Goal: Browse casually

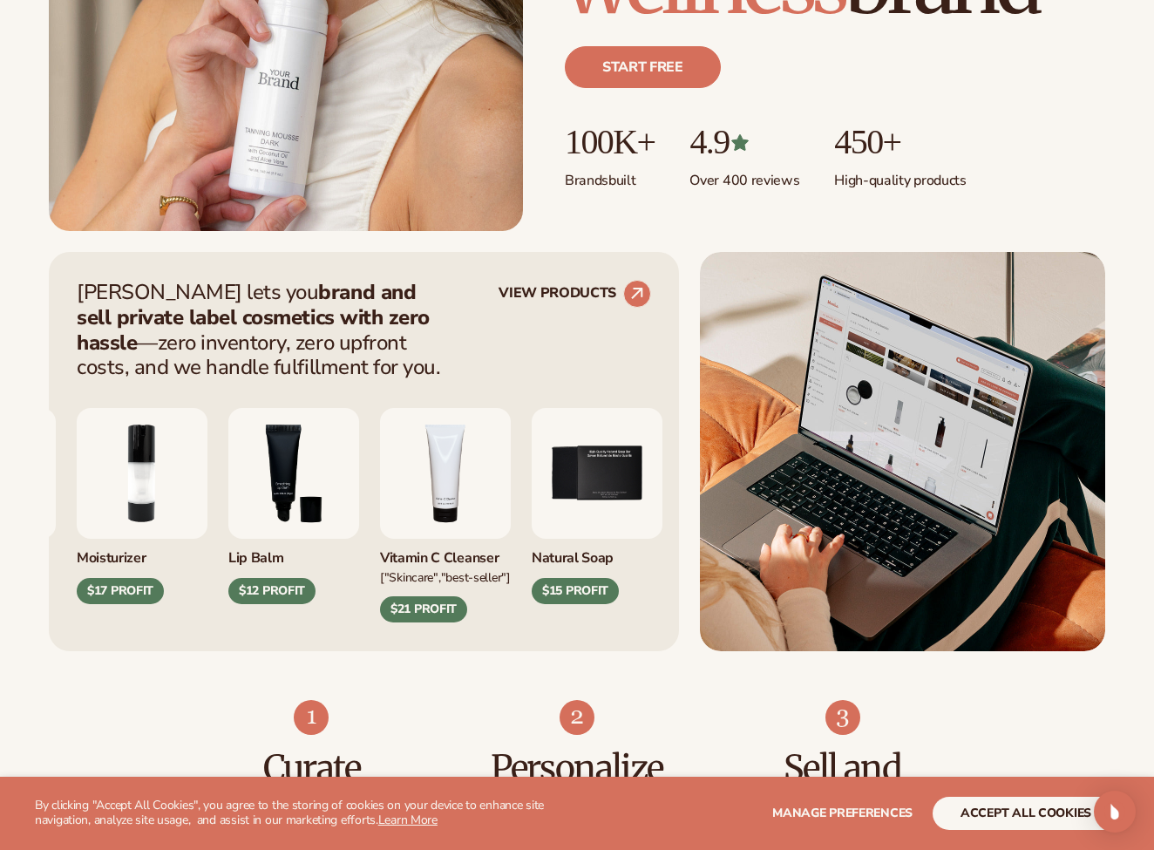
scroll to position [487, 0]
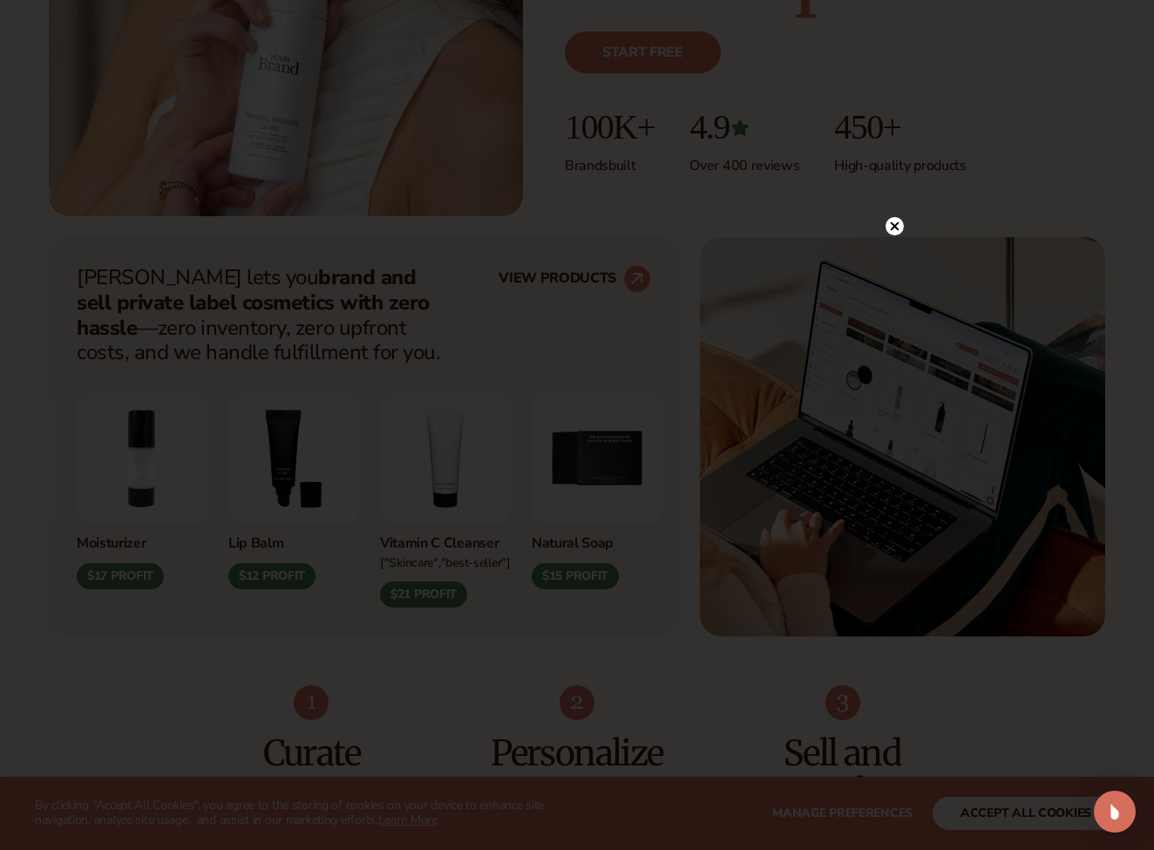
click at [900, 224] on circle at bounding box center [895, 226] width 18 height 18
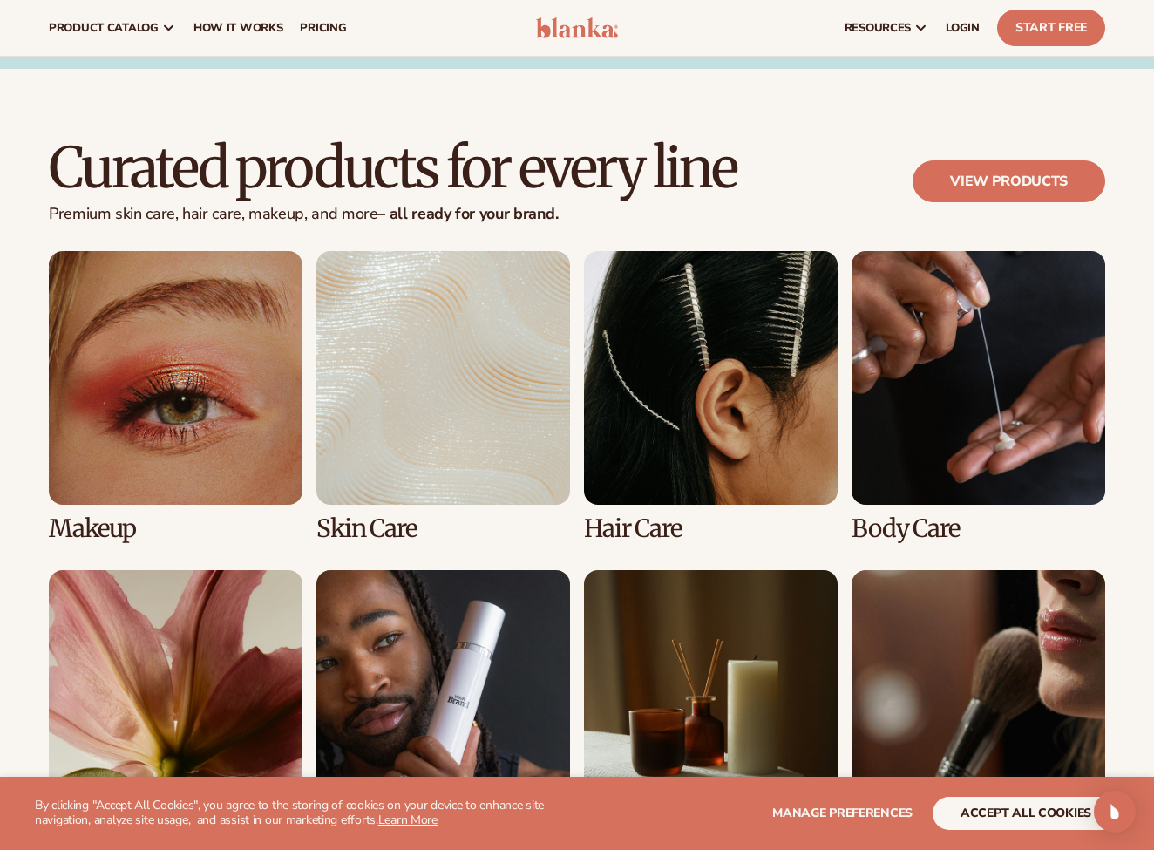
scroll to position [3113, 0]
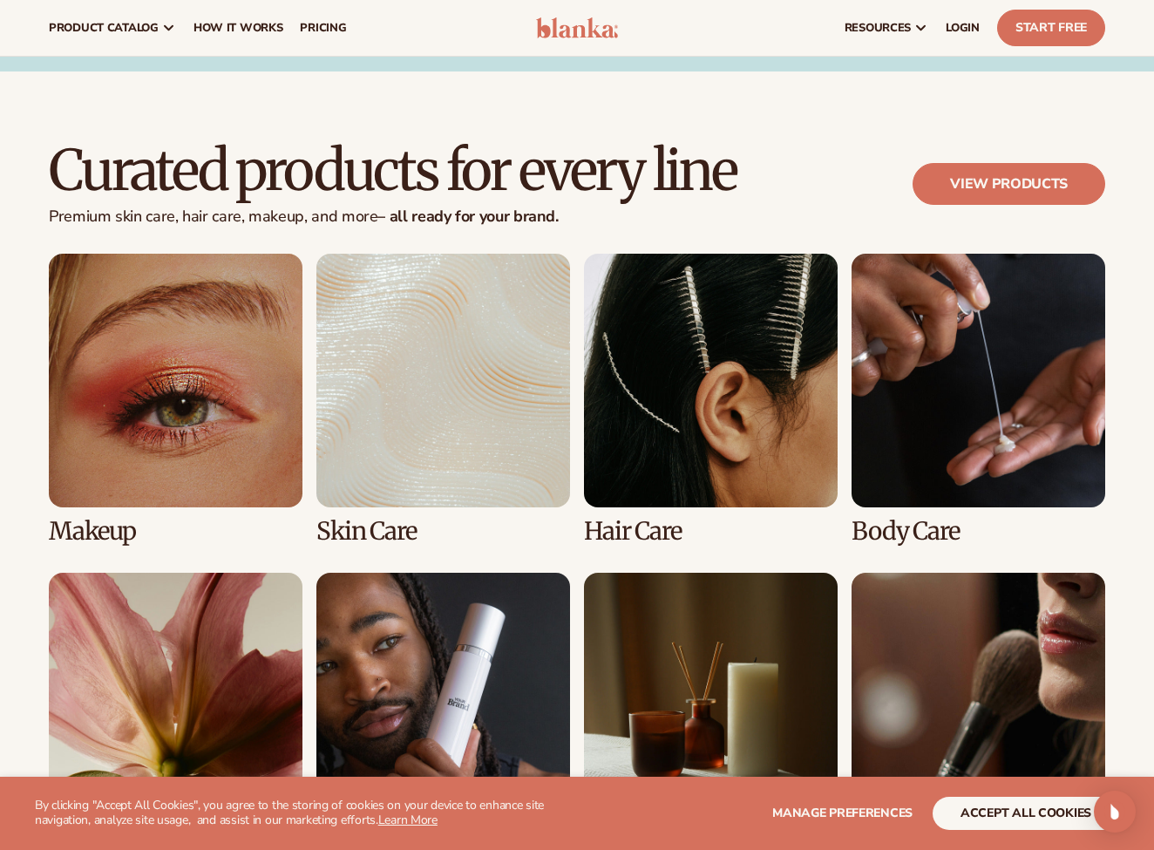
click at [202, 447] on link "1 / 8" at bounding box center [176, 399] width 254 height 291
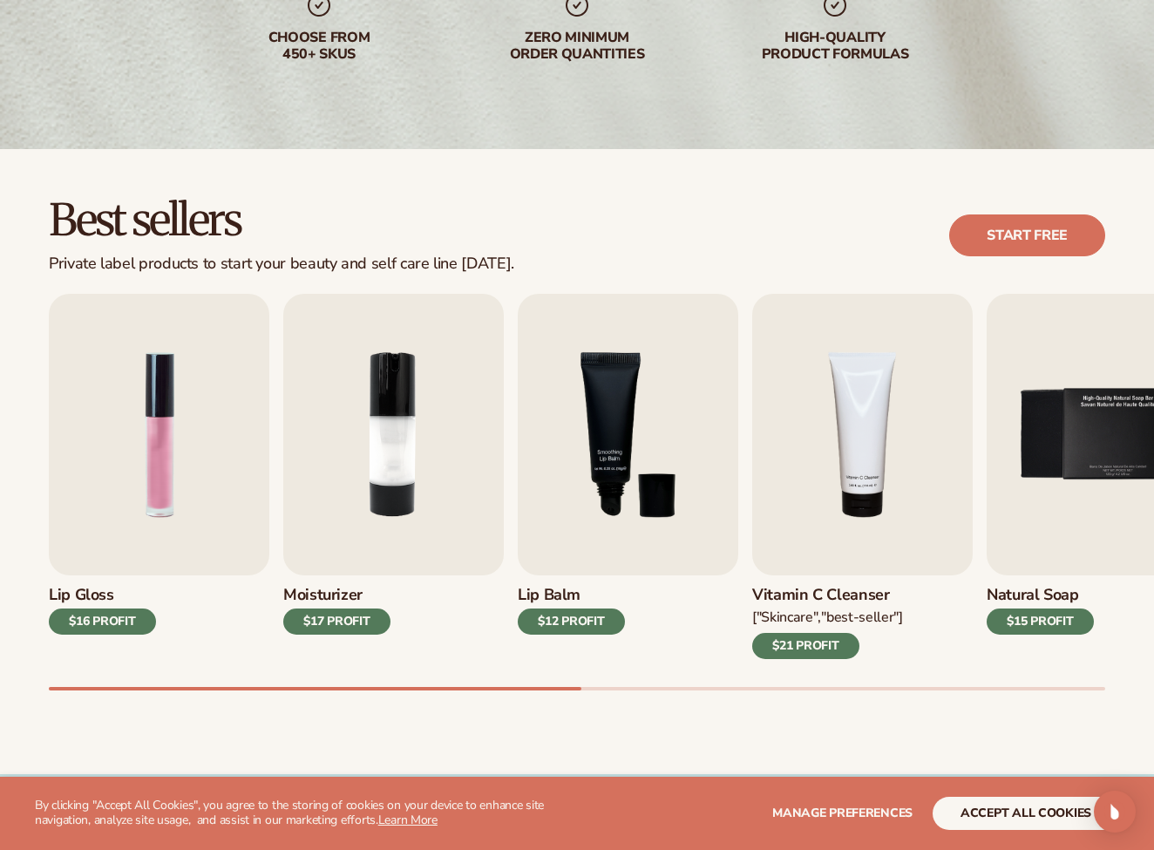
scroll to position [329, 0]
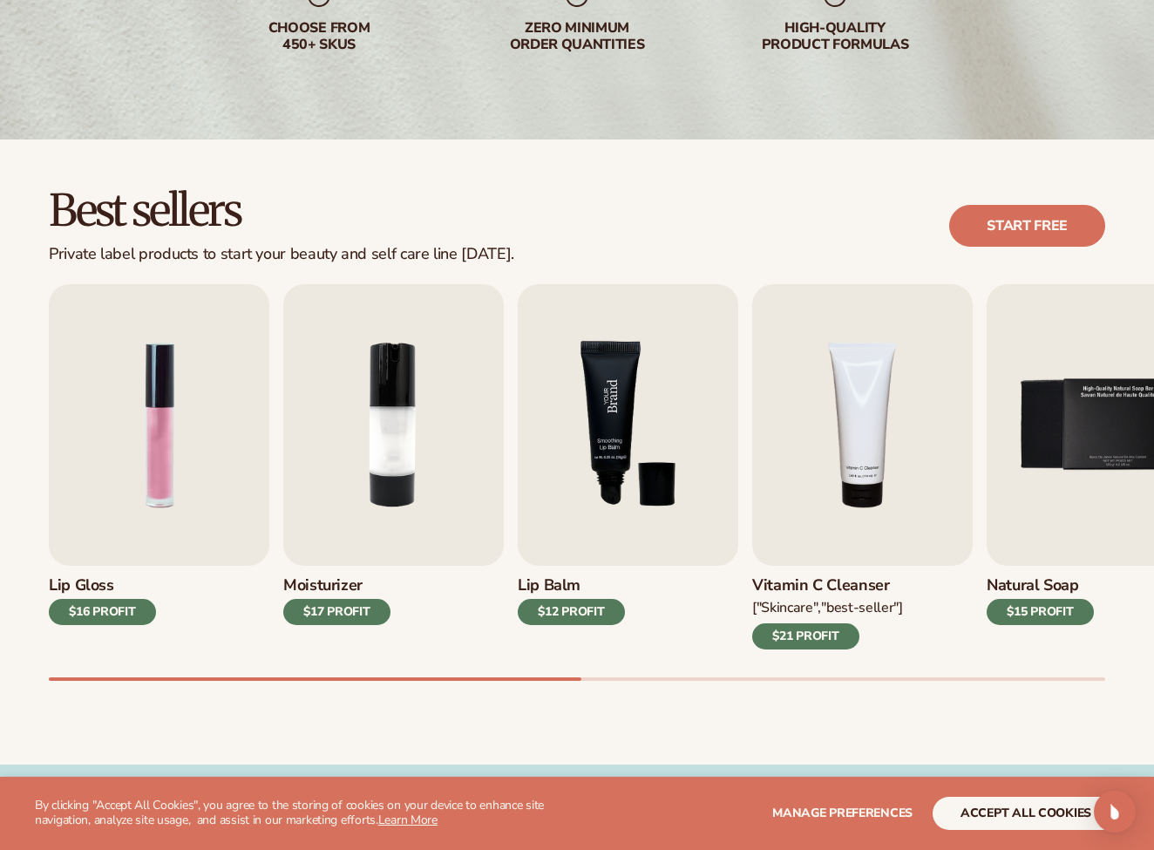
click at [615, 423] on img "3 / 9" at bounding box center [628, 425] width 221 height 282
click at [623, 487] on img "3 / 9" at bounding box center [628, 425] width 221 height 282
click at [572, 616] on div "$12 PROFIT" at bounding box center [571, 612] width 107 height 26
click at [548, 581] on h3 "Lip Balm" at bounding box center [571, 585] width 107 height 19
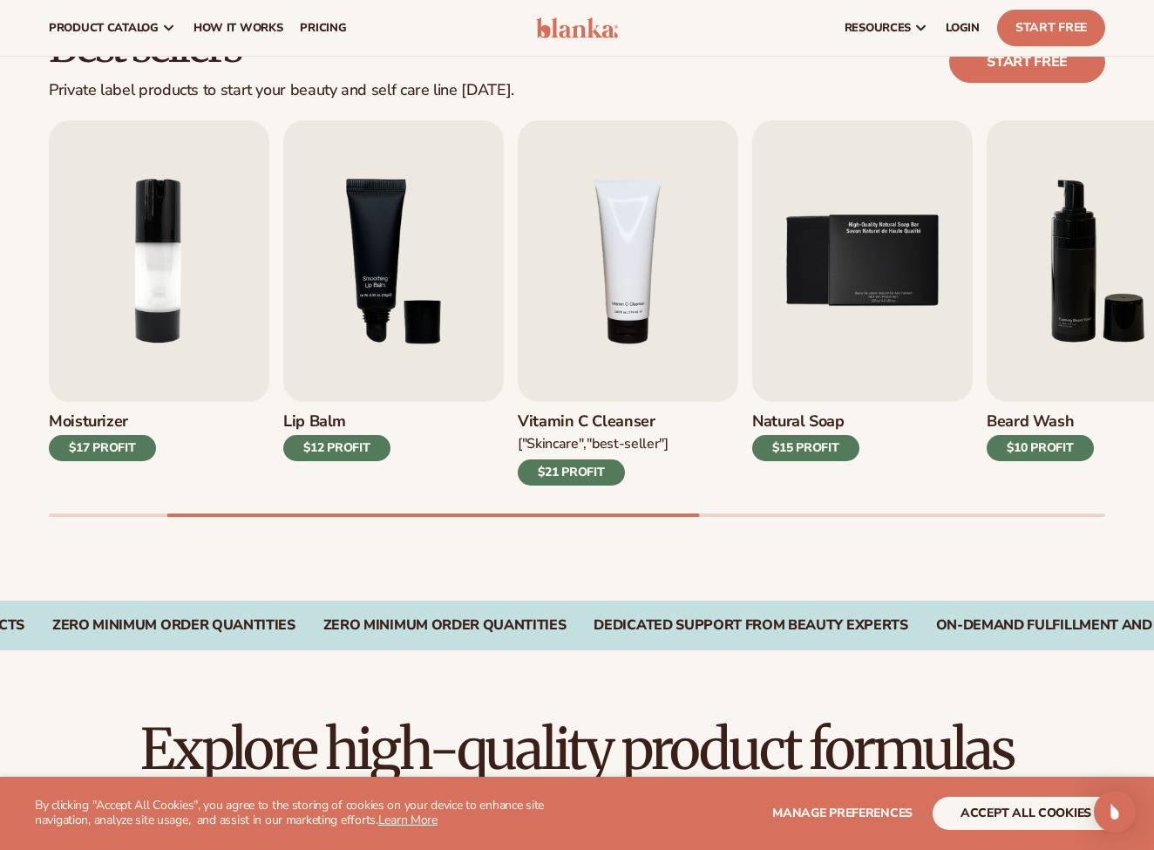
scroll to position [462, 0]
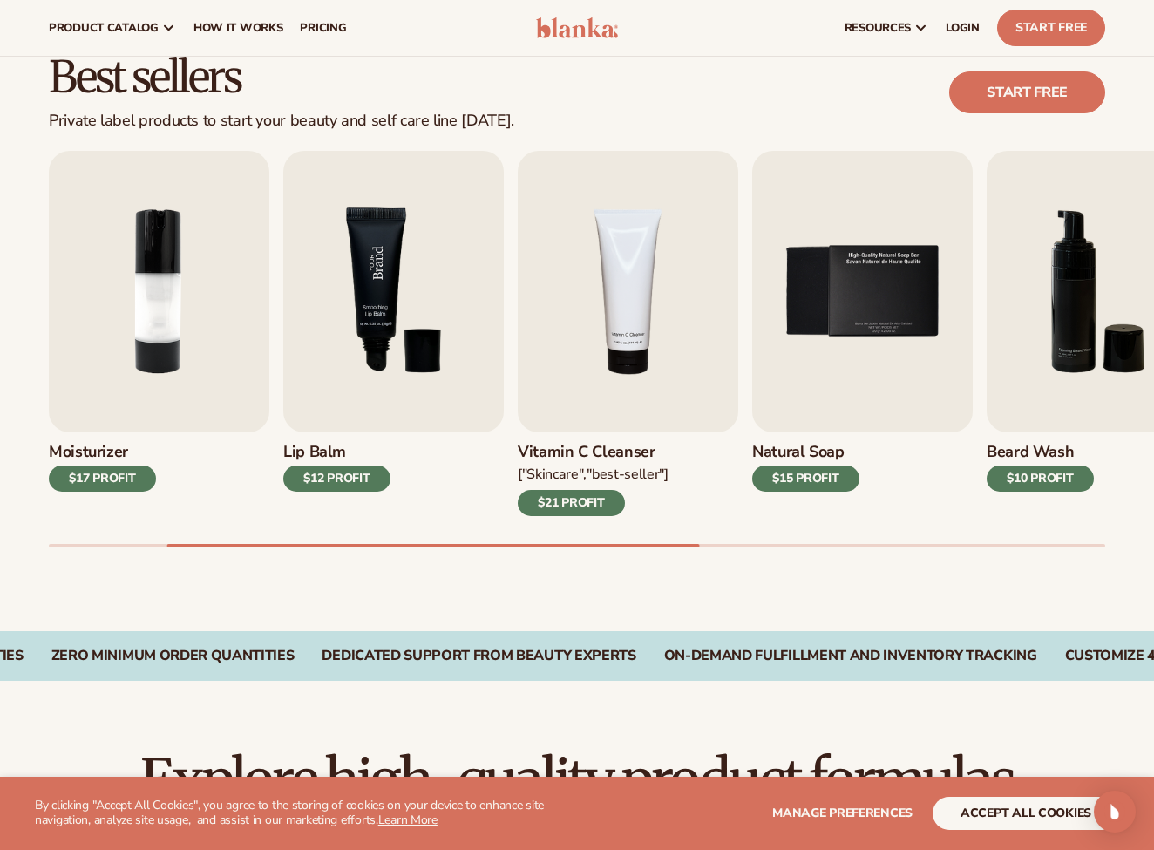
click at [400, 347] on img "3 / 9" at bounding box center [393, 292] width 221 height 282
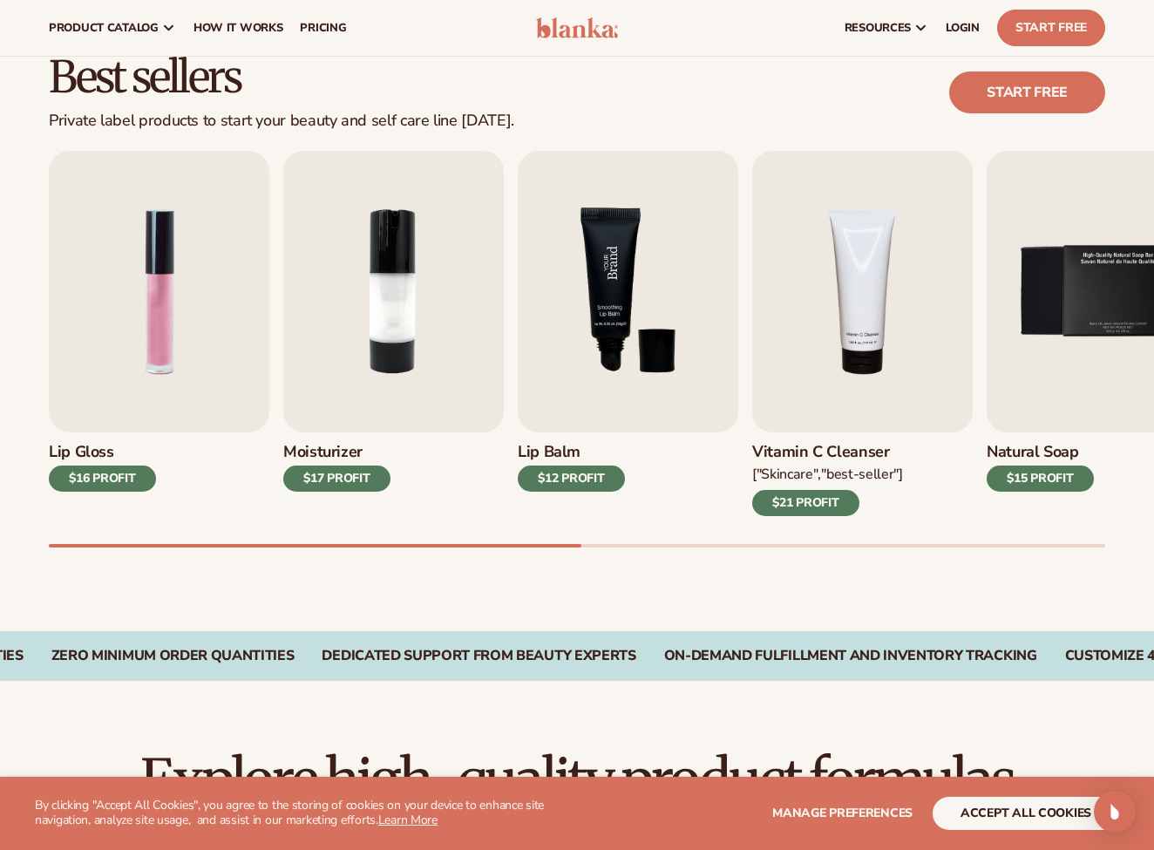
click at [594, 298] on img "3 / 9" at bounding box center [628, 292] width 221 height 282
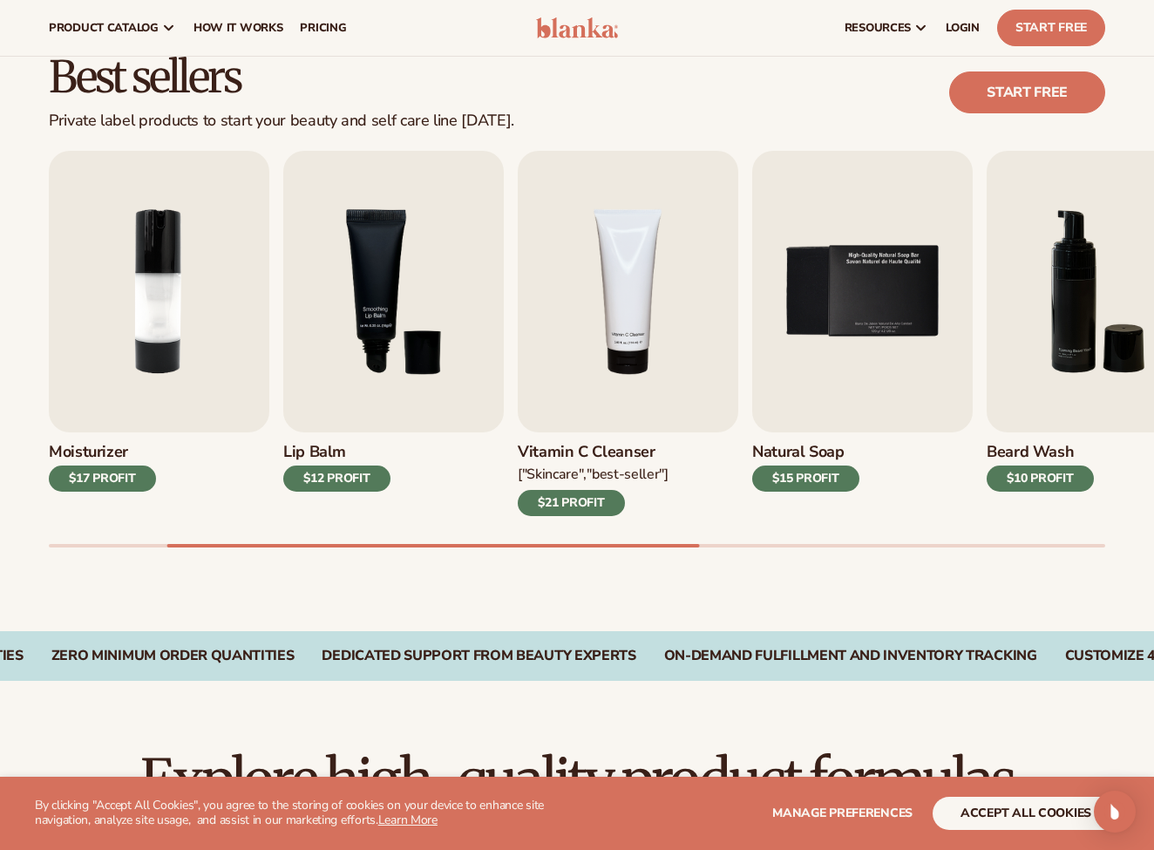
click at [330, 466] on div "[MEDICAL_DATA] $12 PROFIT" at bounding box center [393, 474] width 221 height 84
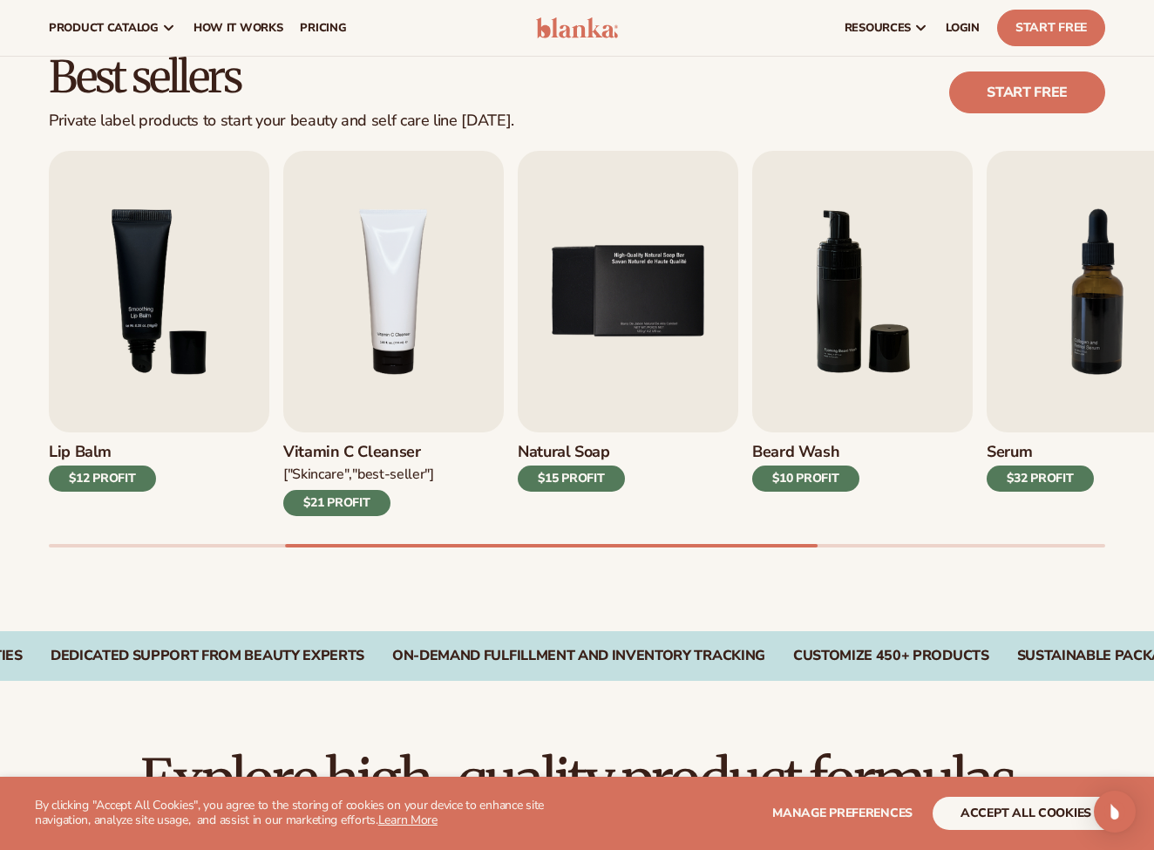
scroll to position [459, 0]
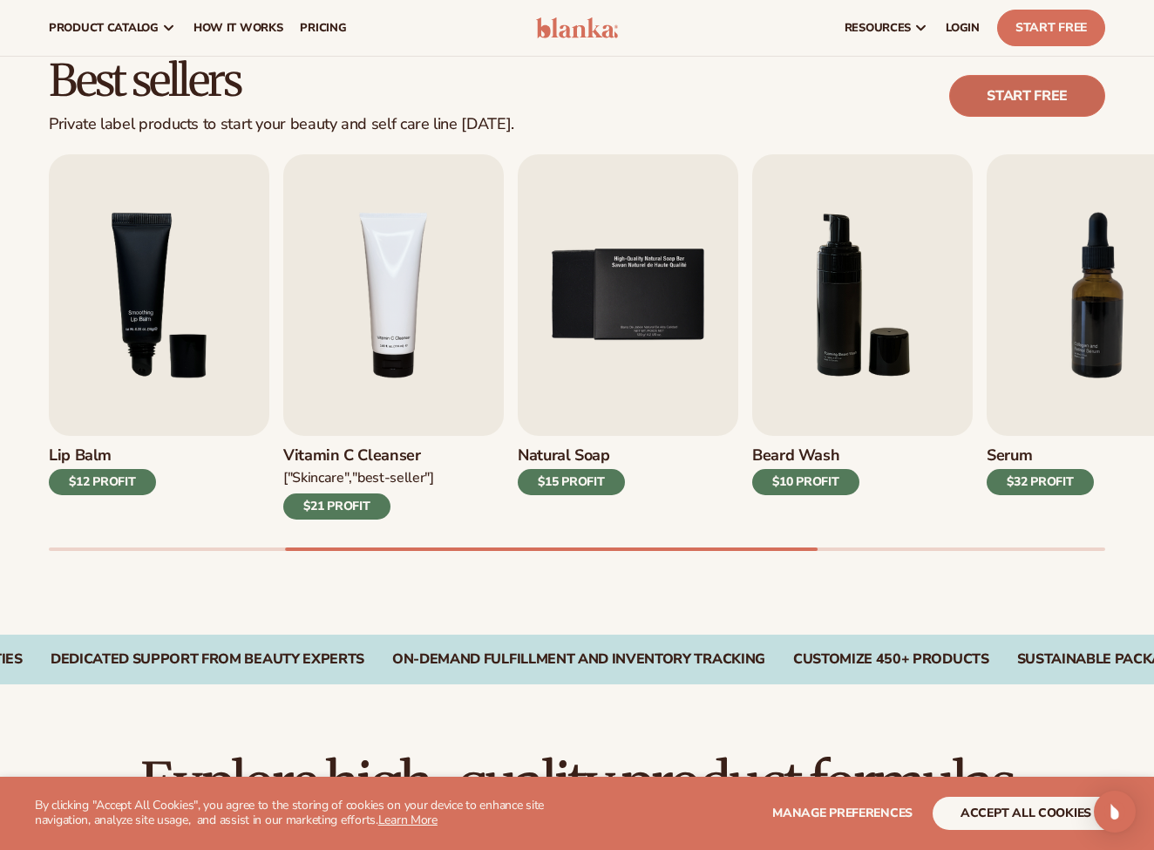
click at [1031, 106] on link "Start free" at bounding box center [1027, 96] width 156 height 42
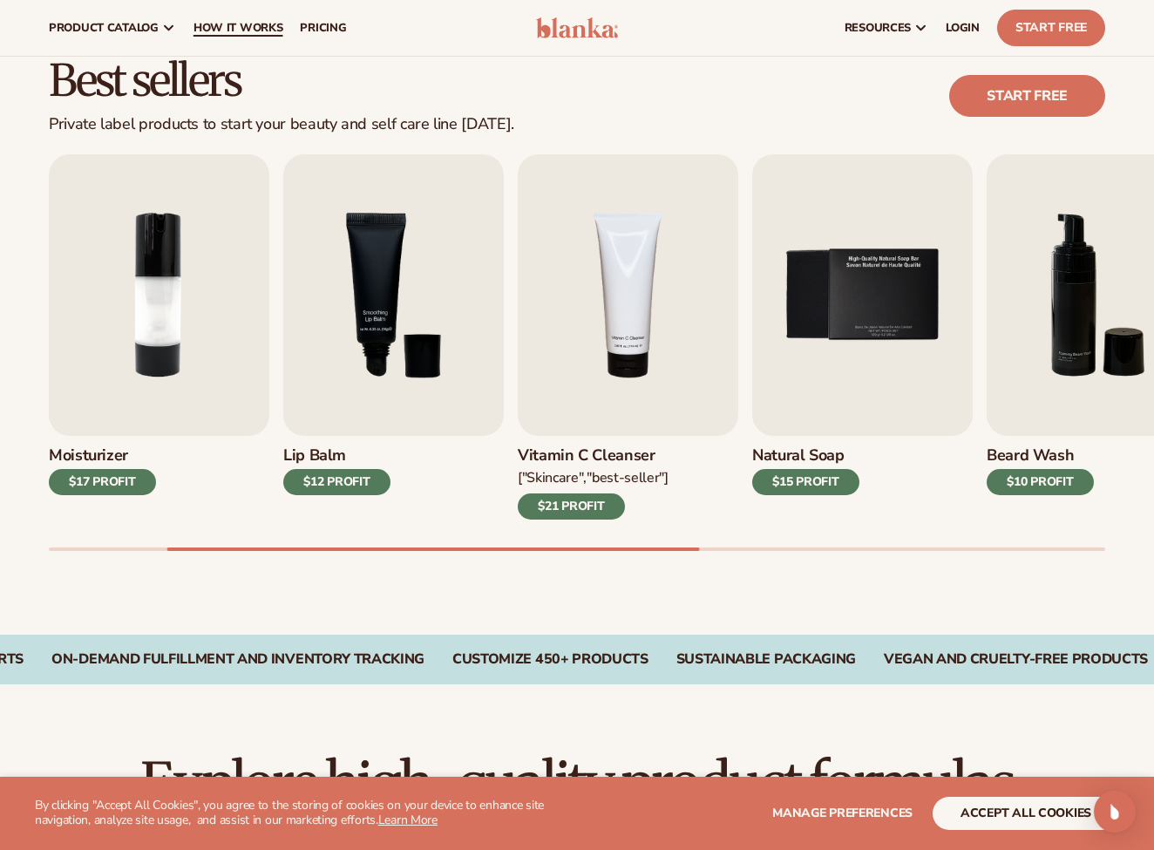
scroll to position [437, 0]
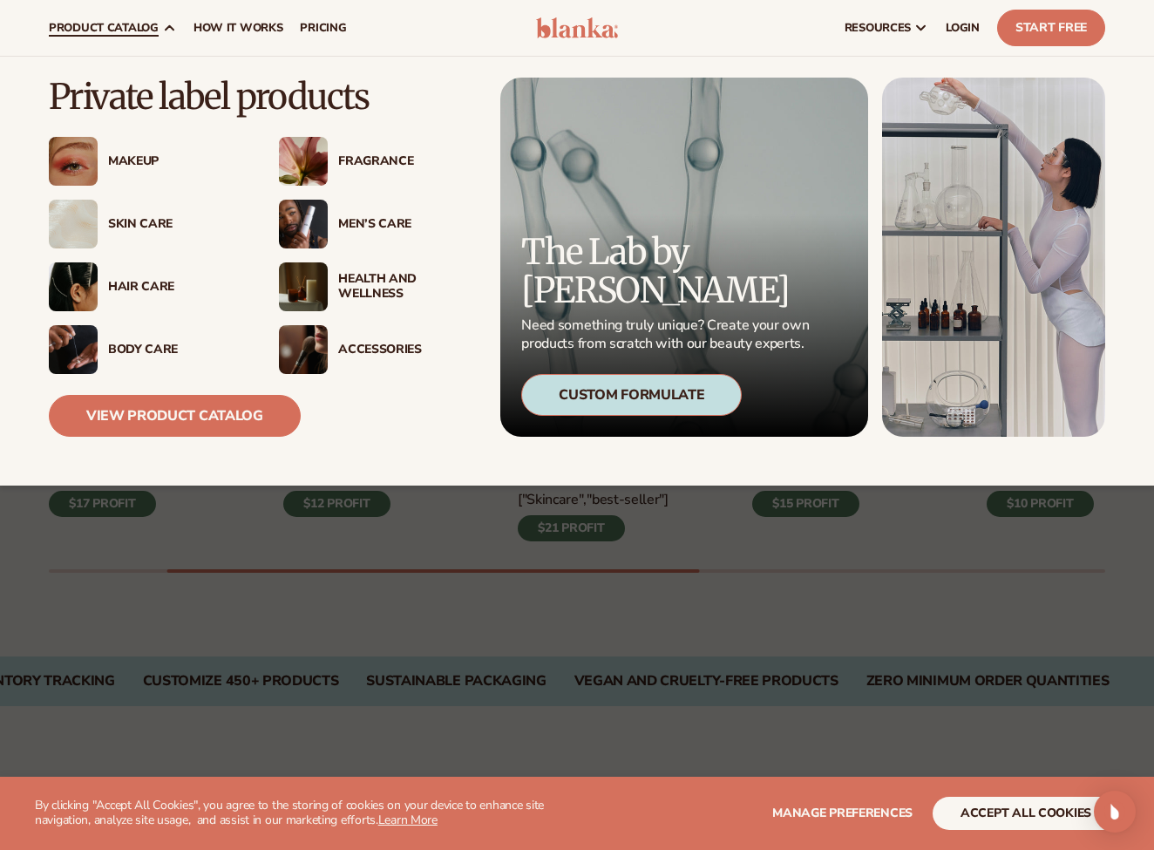
click at [136, 159] on div "Makeup" at bounding box center [176, 161] width 136 height 15
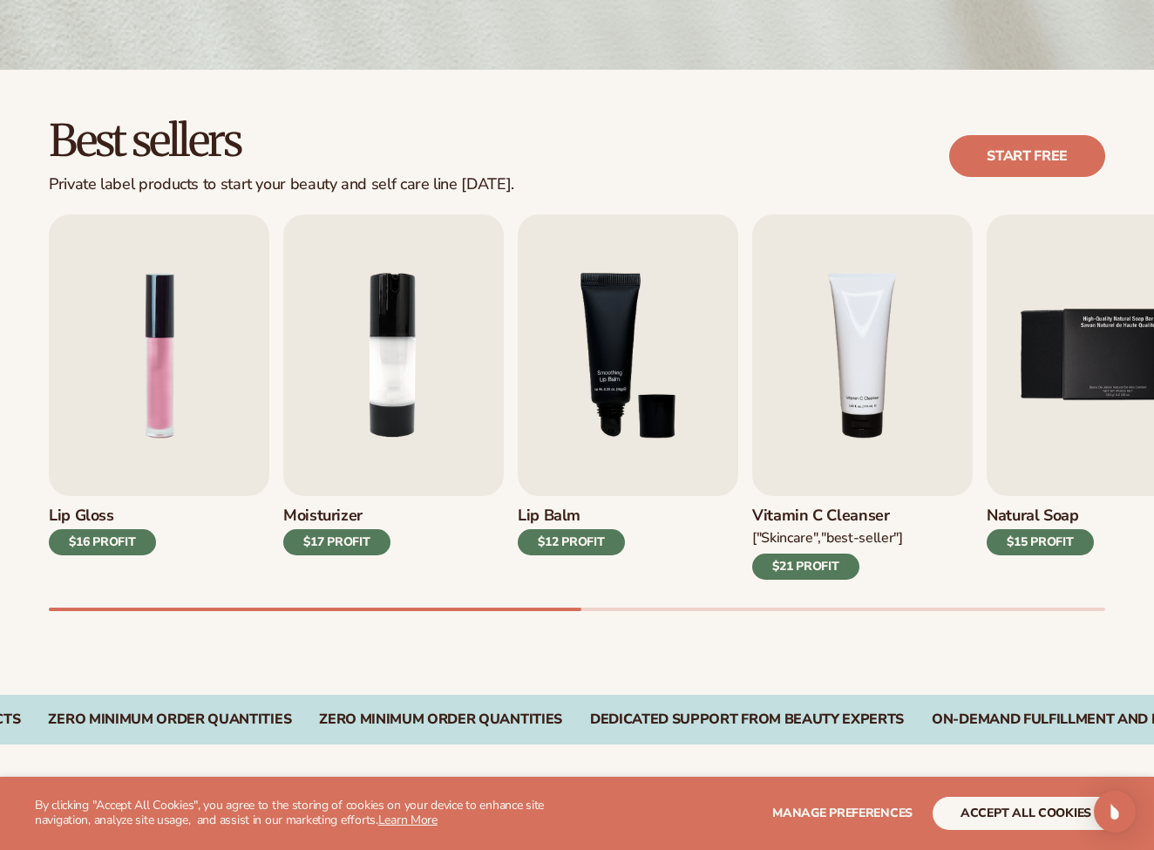
scroll to position [427, 0]
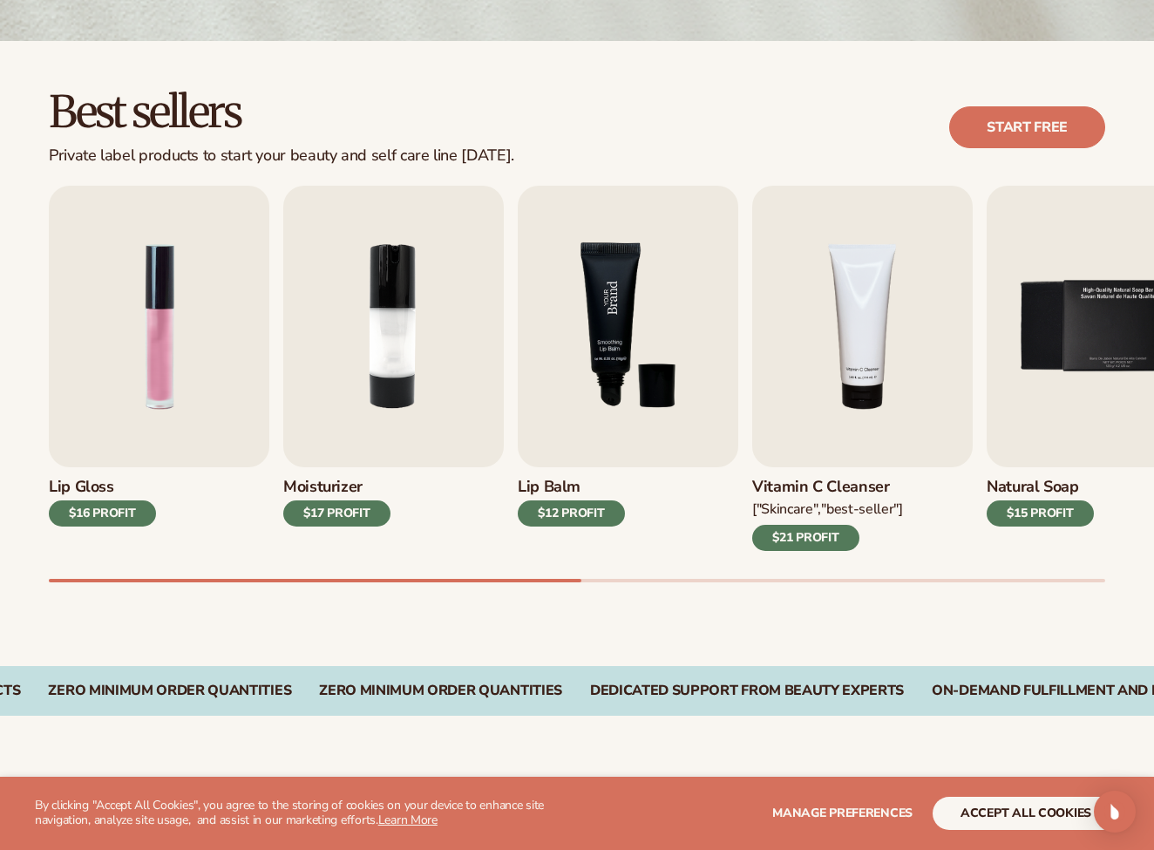
click at [627, 348] on img "3 / 9" at bounding box center [628, 327] width 221 height 282
click at [542, 485] on h3 "Lip Balm" at bounding box center [571, 487] width 107 height 19
click at [551, 507] on div "$12 PROFIT" at bounding box center [571, 513] width 107 height 26
click at [219, 401] on img "1 / 9" at bounding box center [159, 327] width 221 height 282
click at [92, 509] on div "$16 PROFIT" at bounding box center [102, 513] width 107 height 26
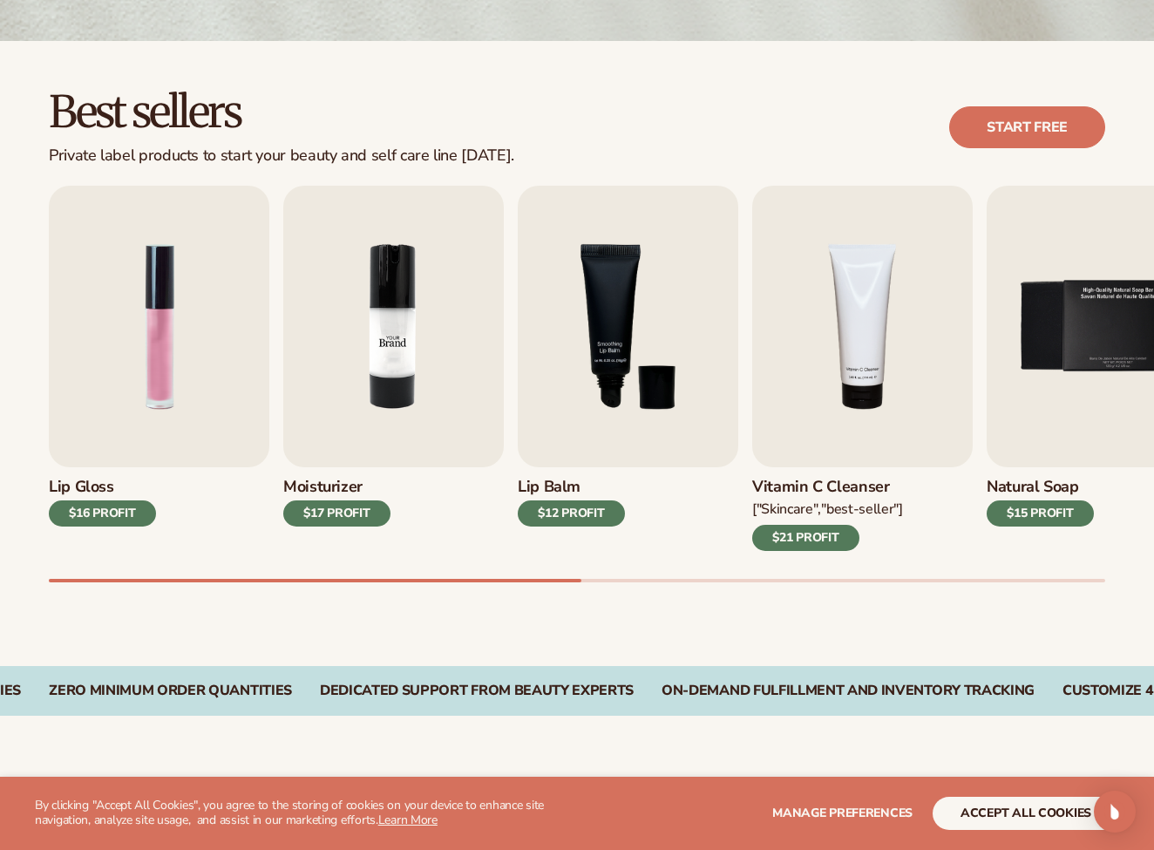
click at [445, 437] on img "2 / 9" at bounding box center [393, 327] width 221 height 282
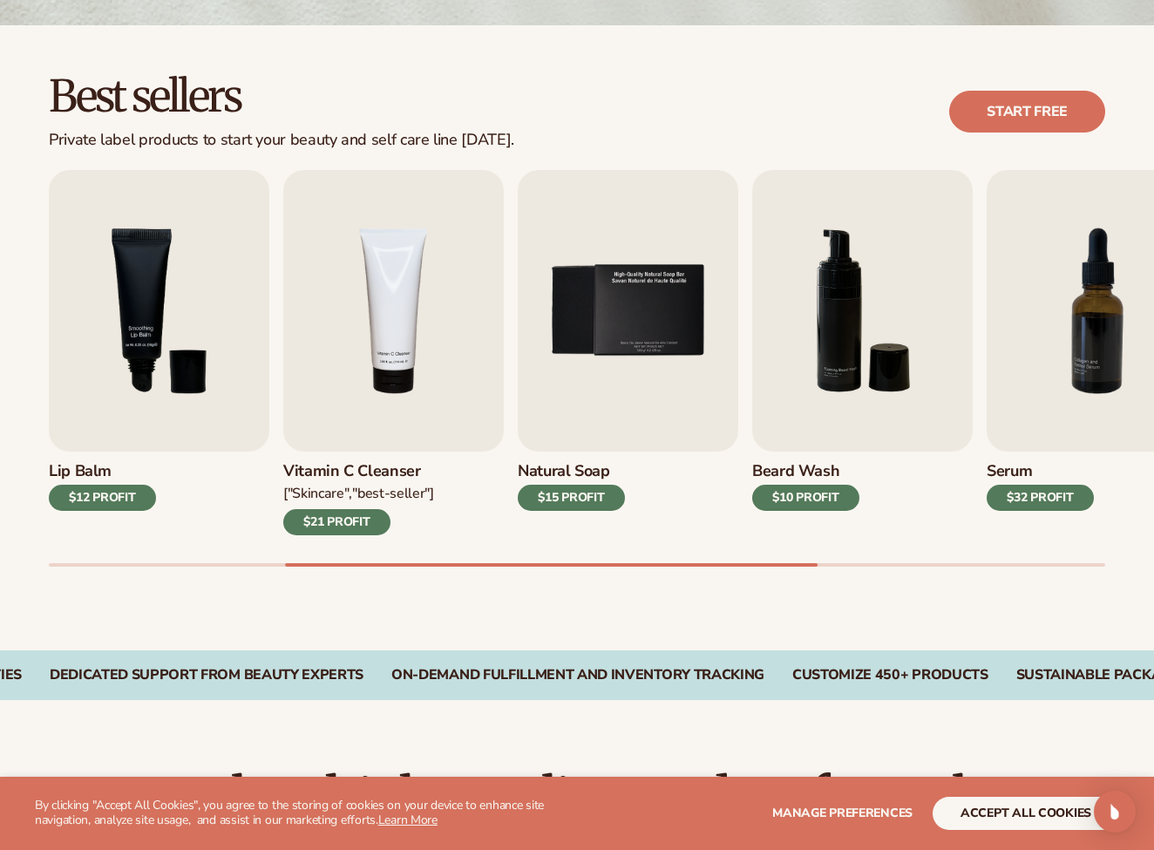
scroll to position [450, 0]
